Goal: Task Accomplishment & Management: Manage account settings

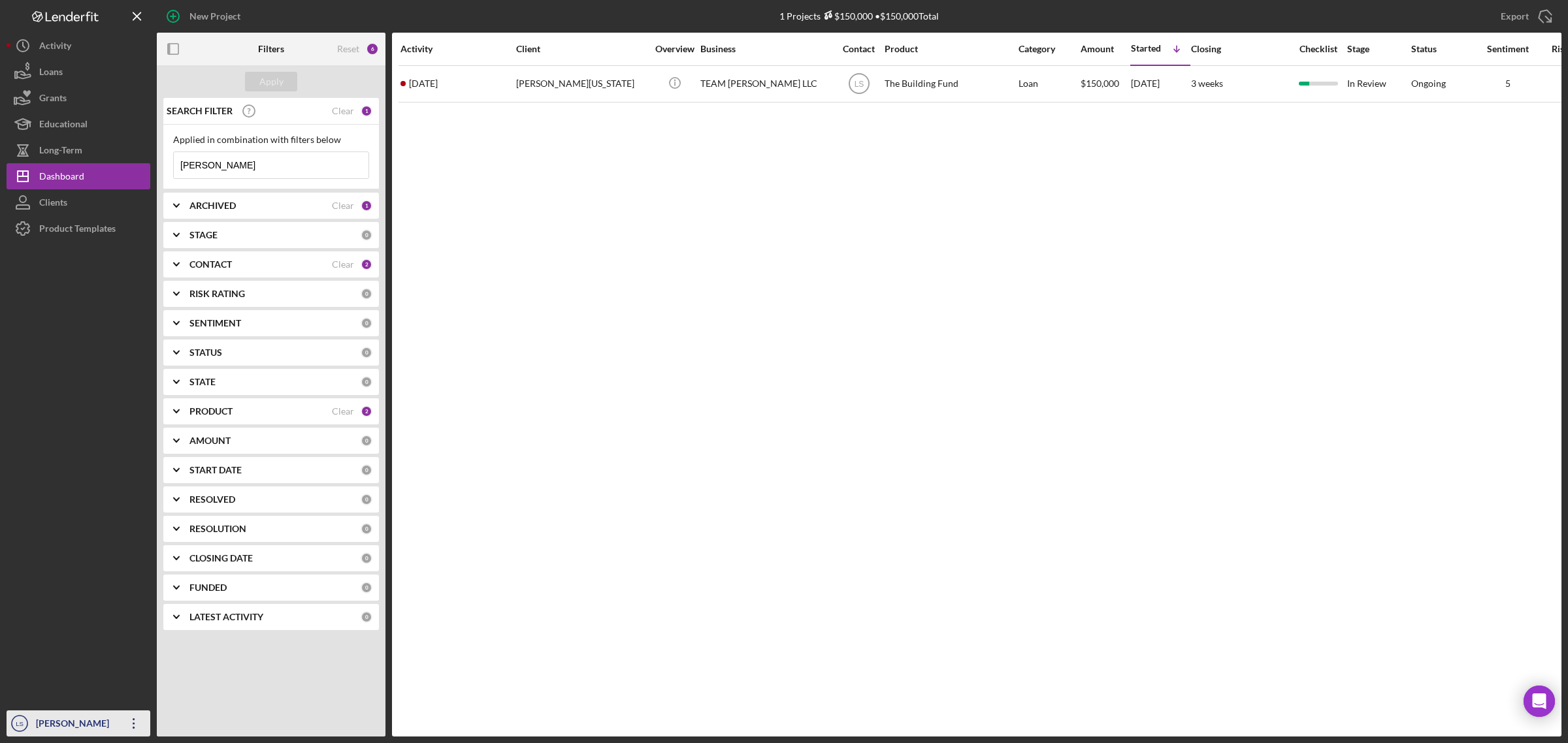
click at [130, 726] on icon "Icon/Overflow" at bounding box center [134, 723] width 32 height 32
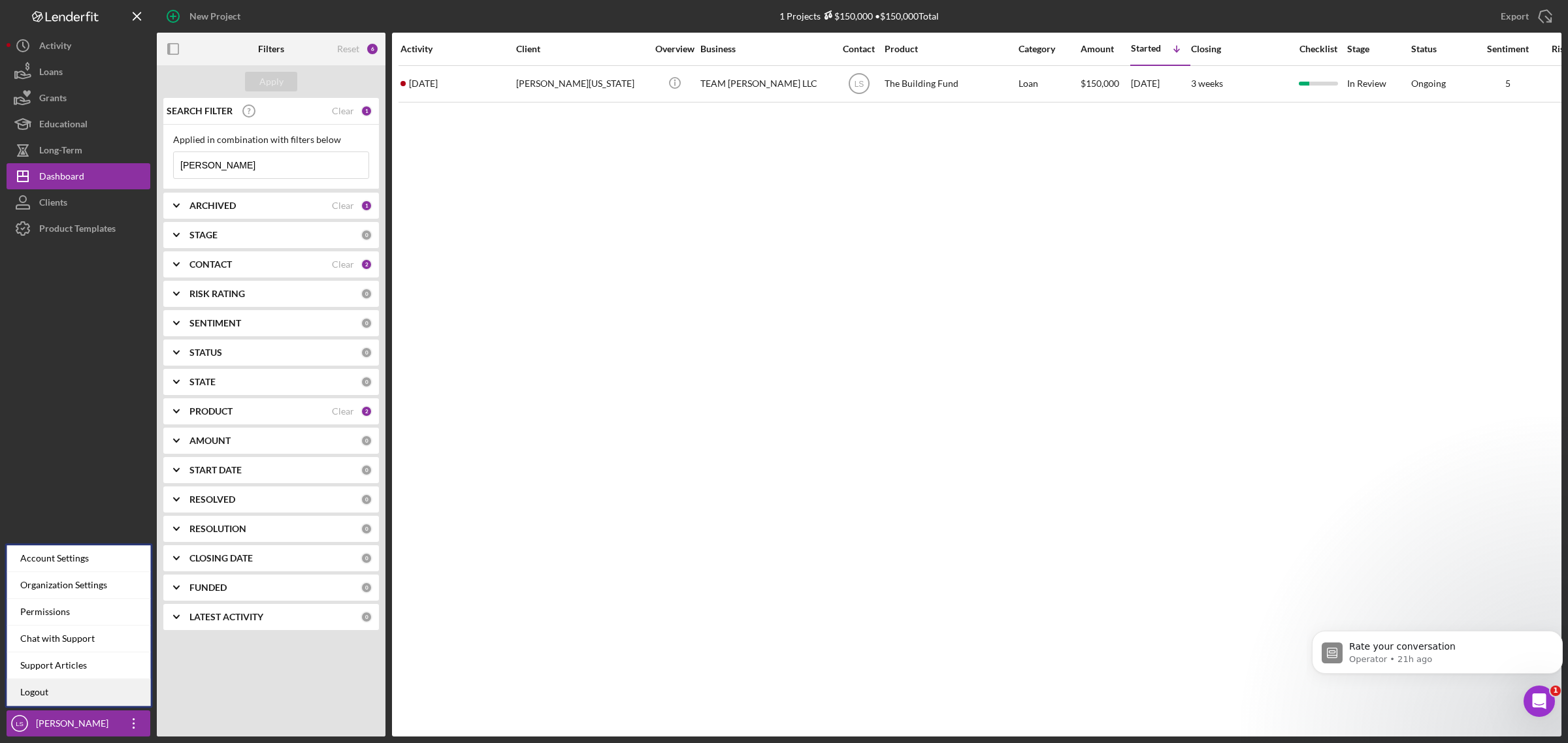
click at [73, 693] on link "Logout" at bounding box center [79, 692] width 143 height 27
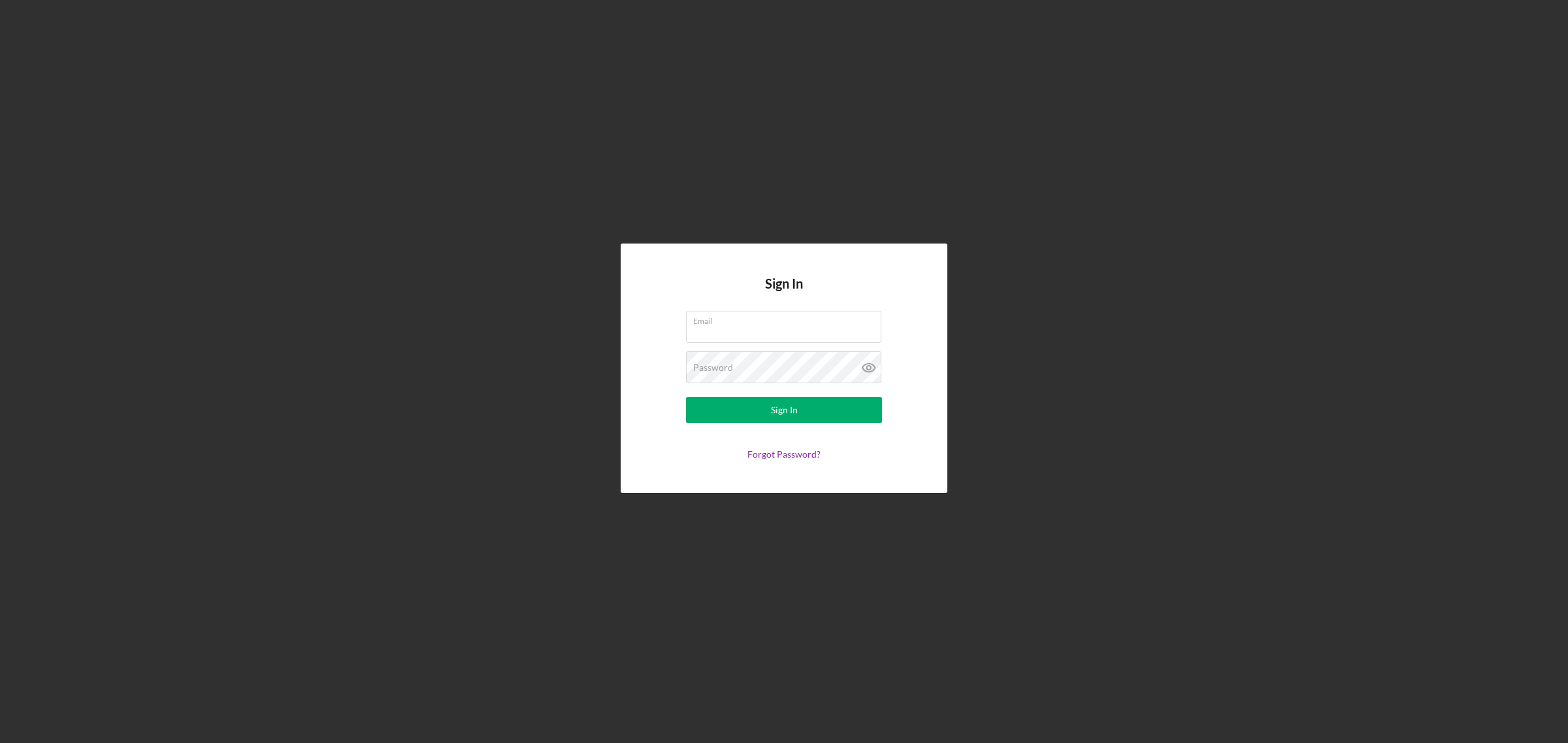
type input "[PERSON_NAME][EMAIL_ADDRESS][DOMAIN_NAME]"
click at [789, 413] on div "Sign In" at bounding box center [784, 410] width 27 height 26
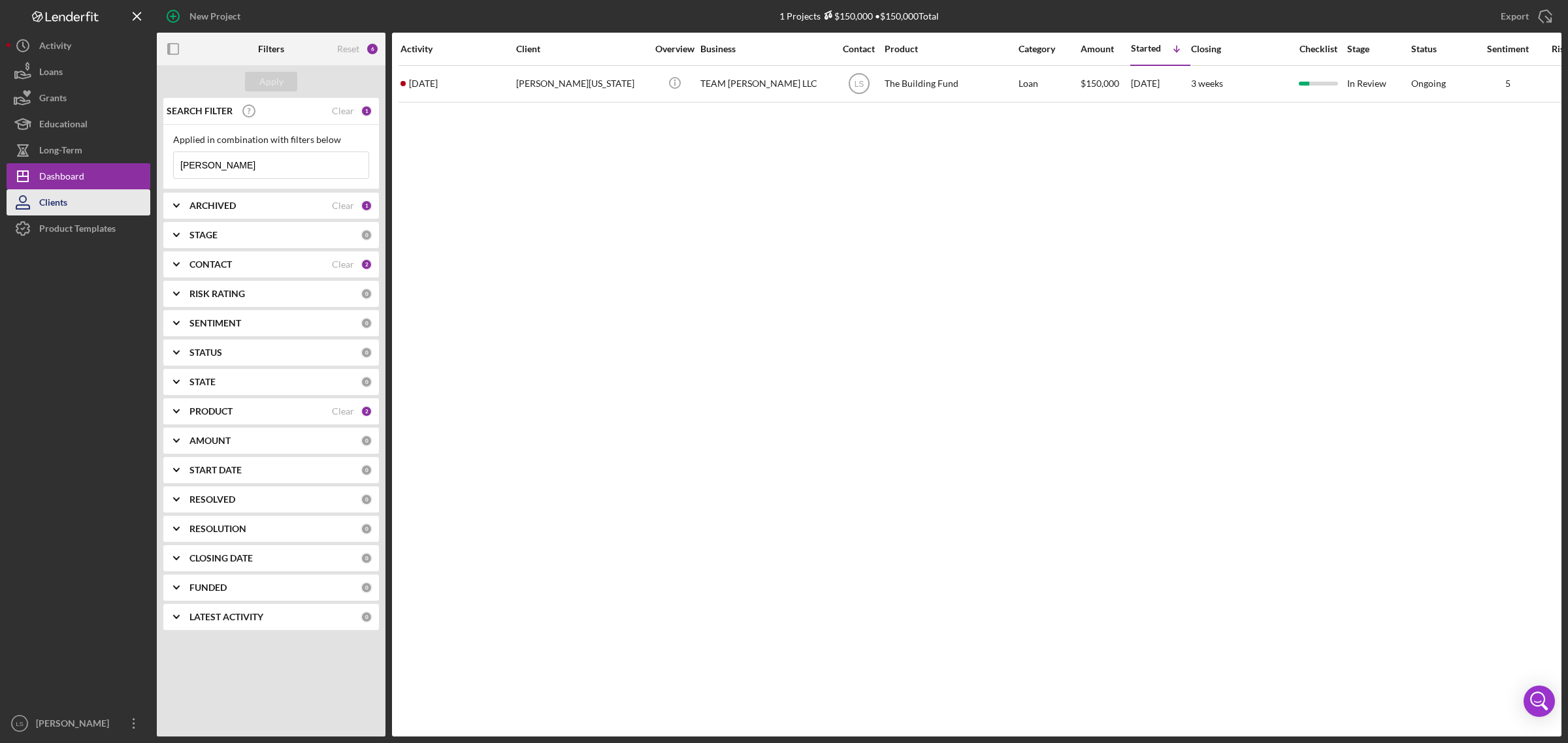
click at [77, 201] on button "Clients" at bounding box center [78, 203] width 143 height 26
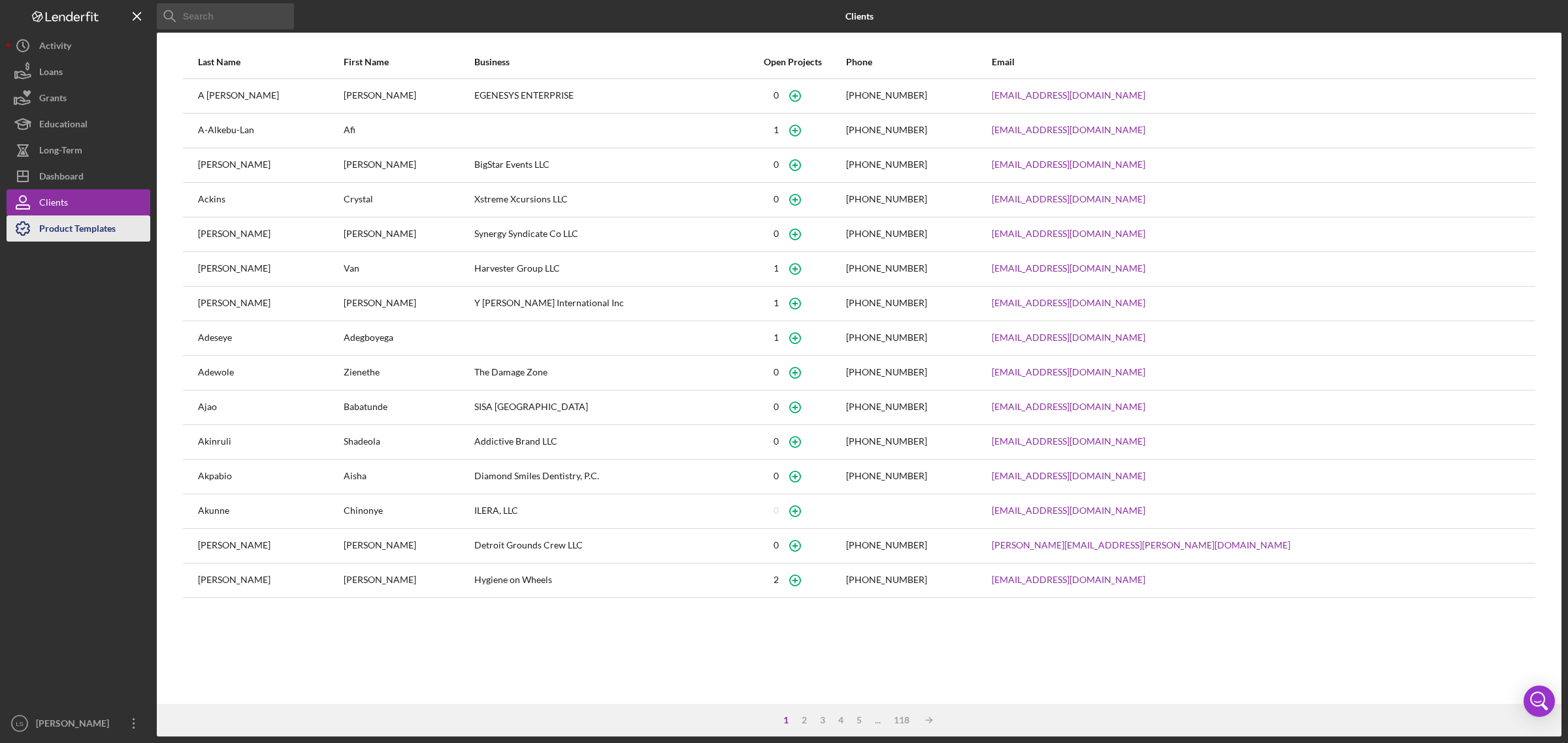
click at [83, 227] on div "Product Templates" at bounding box center [77, 230] width 77 height 30
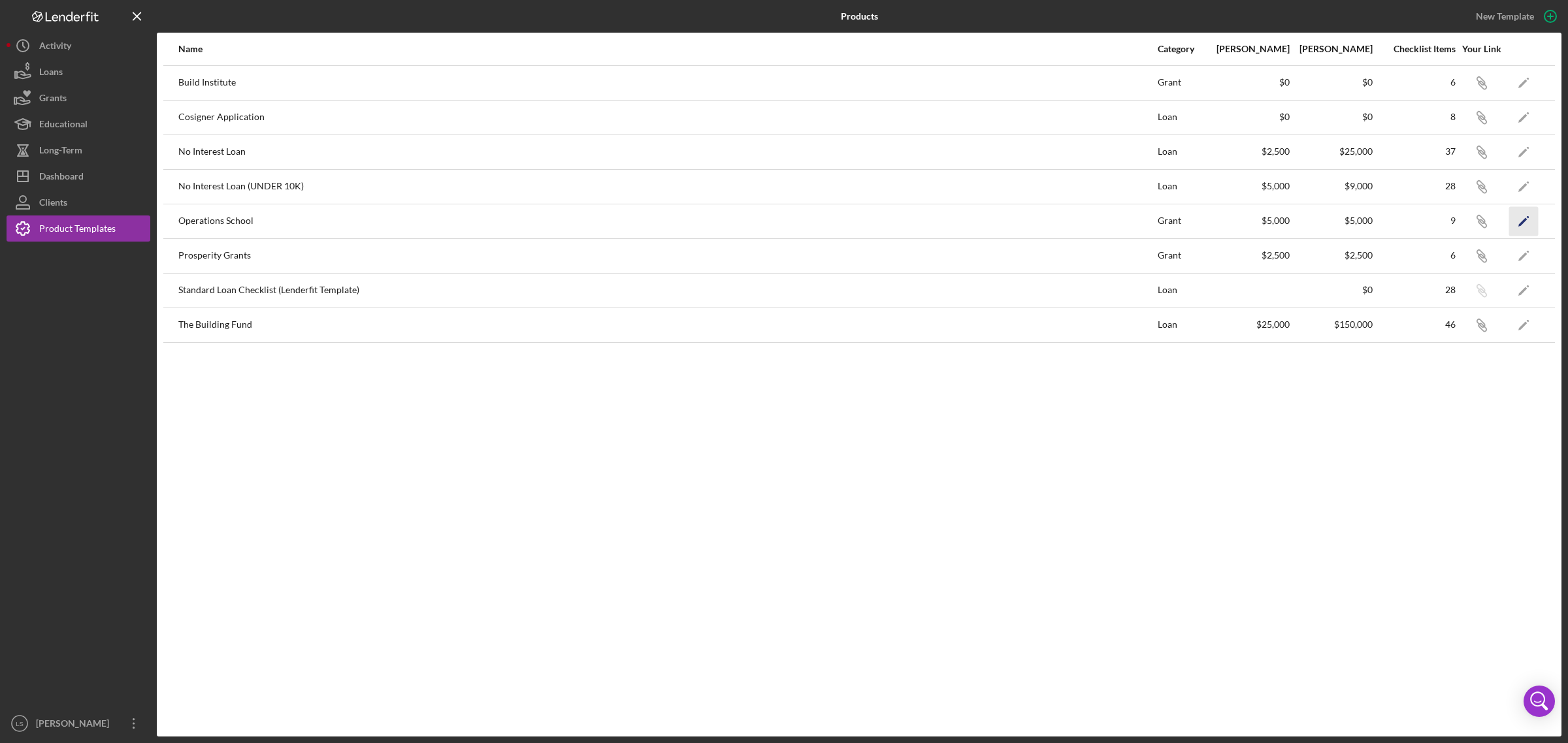
click at [1520, 223] on icon "Icon/Edit" at bounding box center [1523, 221] width 30 height 30
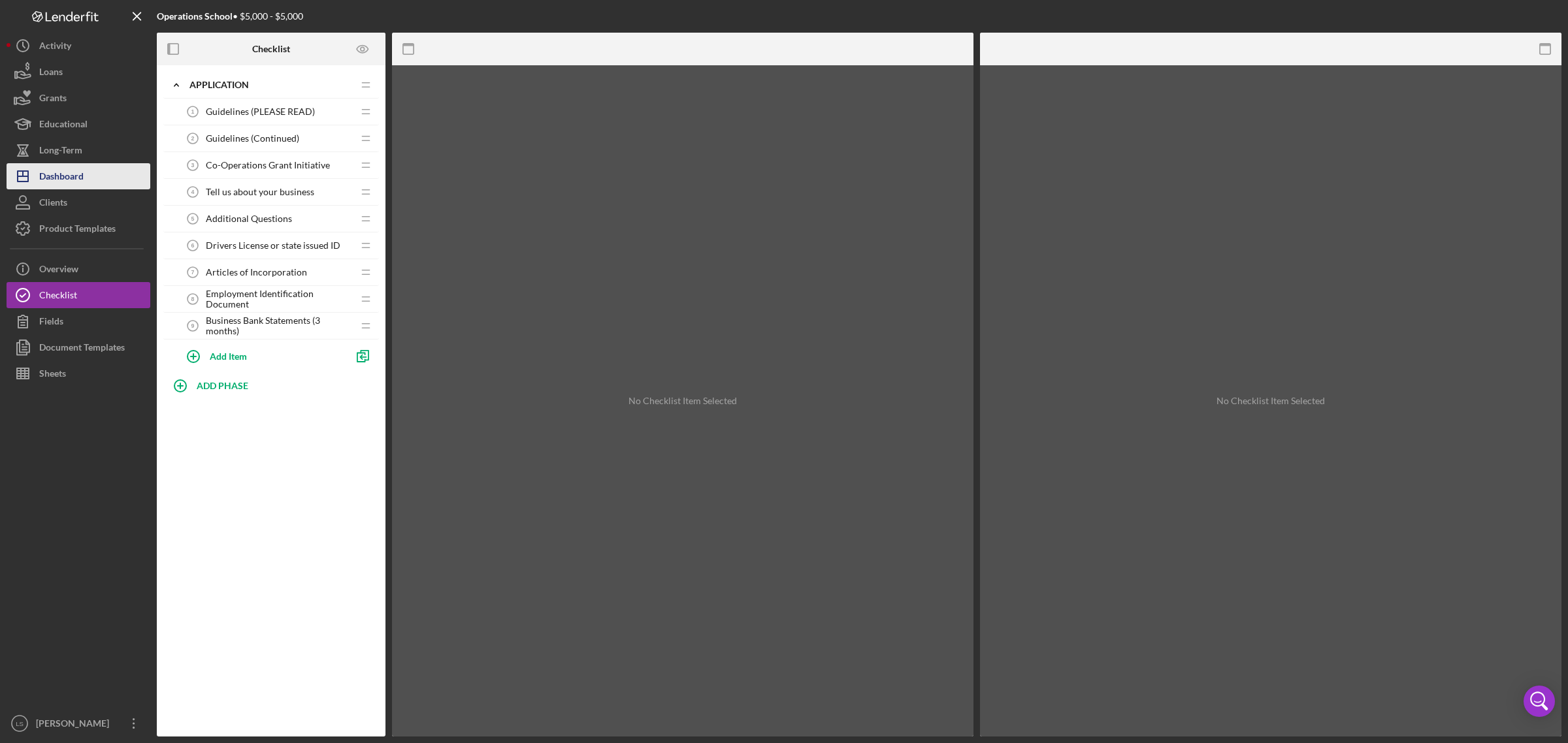
click at [43, 165] on div "Dashboard" at bounding box center [61, 178] width 44 height 30
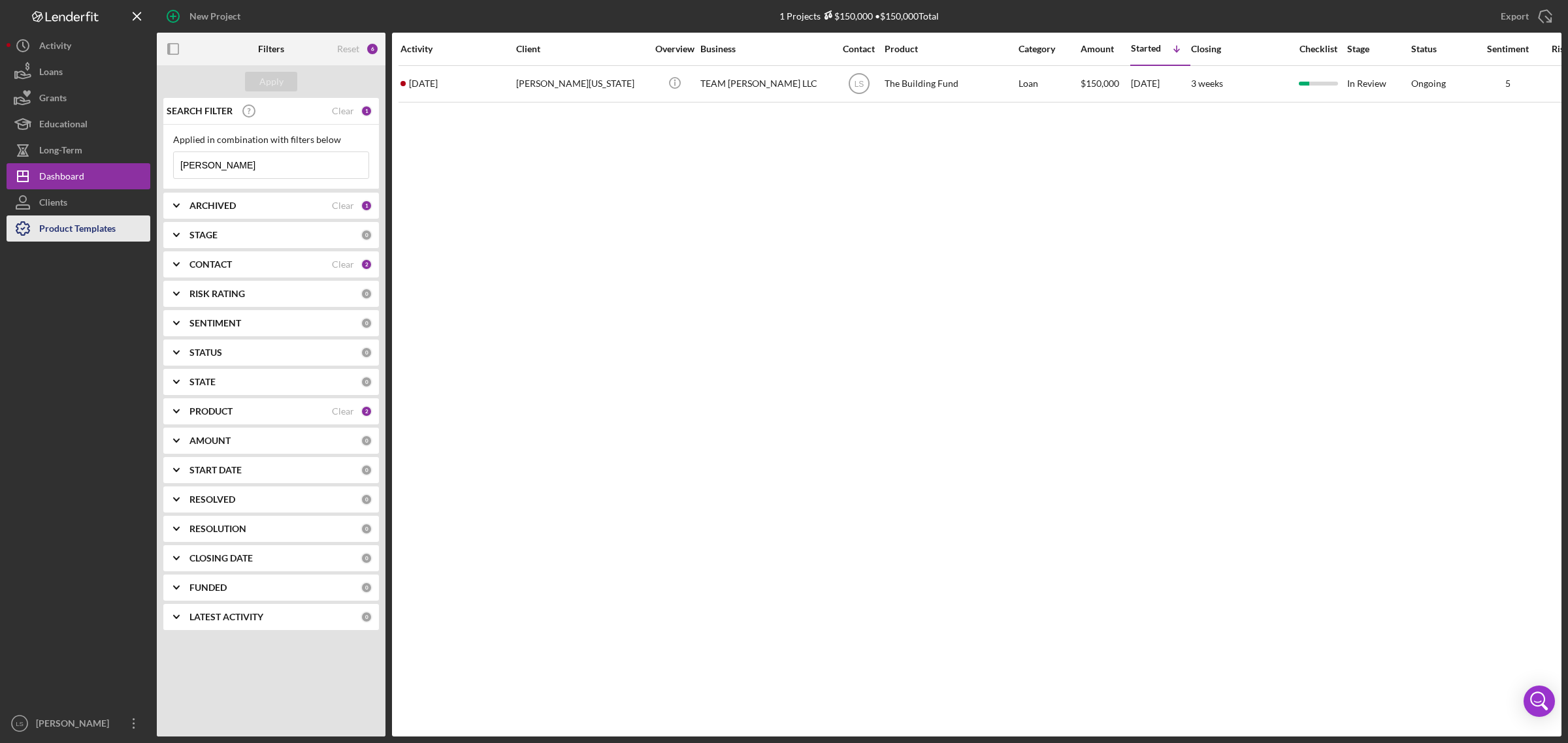
click at [76, 238] on div "Product Templates" at bounding box center [77, 230] width 77 height 30
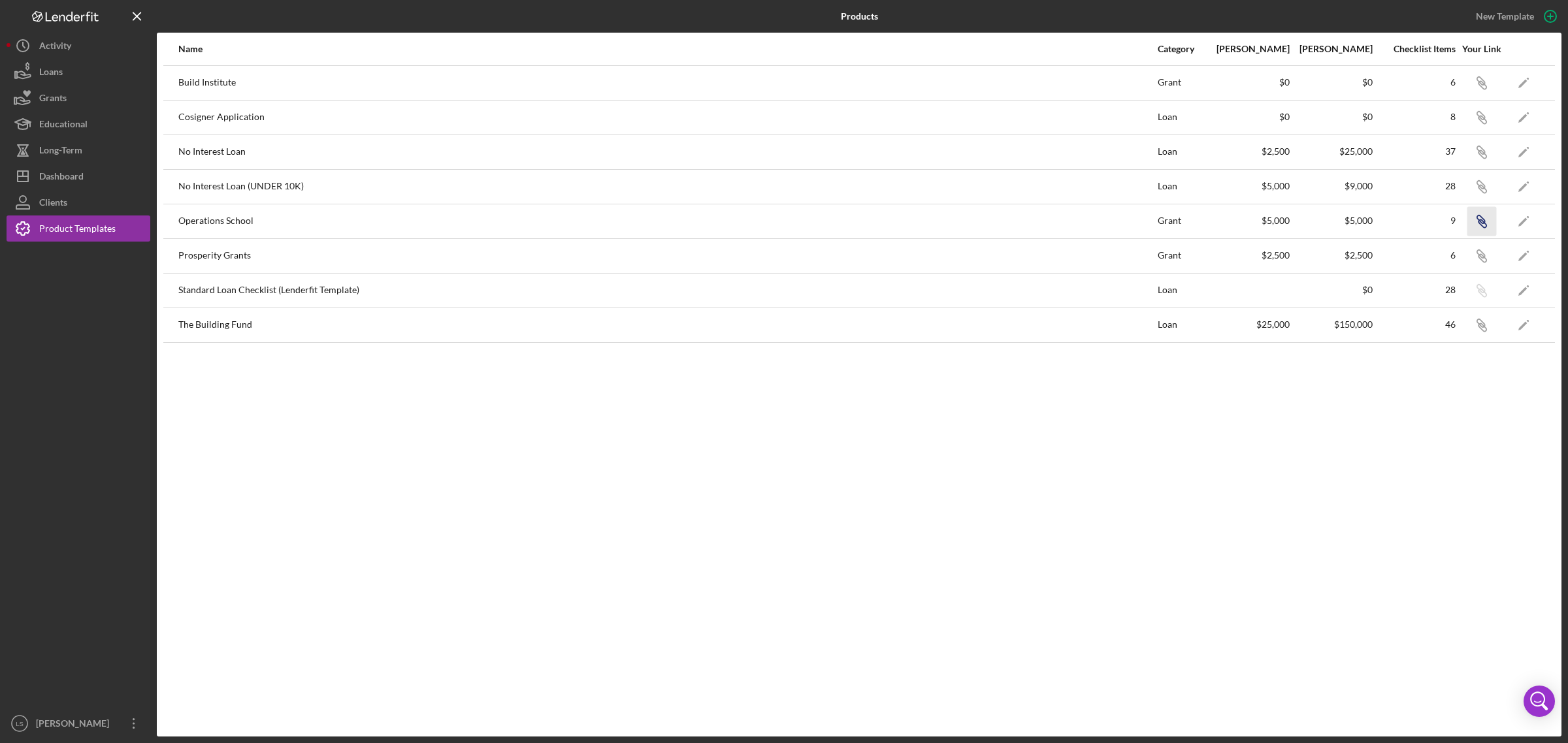
click at [1480, 225] on icon "button" at bounding box center [1482, 223] width 8 height 8
